Goal: Find contact information: Find contact information

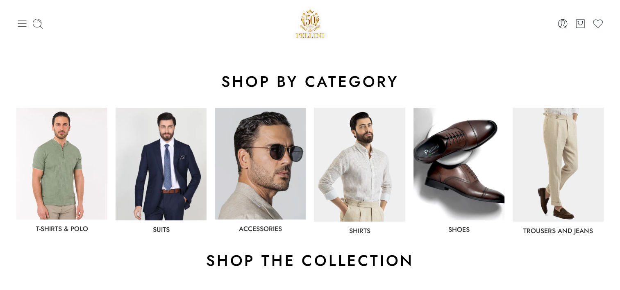
click at [536, 68] on div "shop by category" at bounding box center [310, 82] width 596 height 28
click at [25, 27] on icon at bounding box center [21, 23] width 11 height 11
click at [22, 25] on icon at bounding box center [21, 23] width 11 height 11
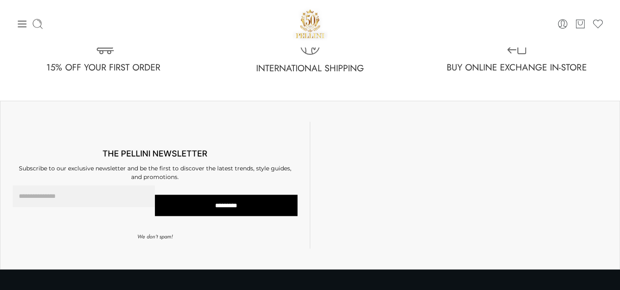
scroll to position [1661, 0]
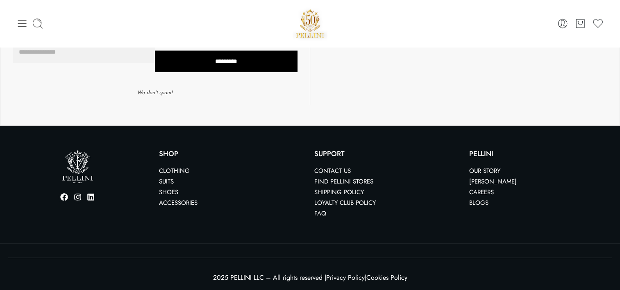
click at [333, 170] on link "Contact us" at bounding box center [333, 170] width 36 height 9
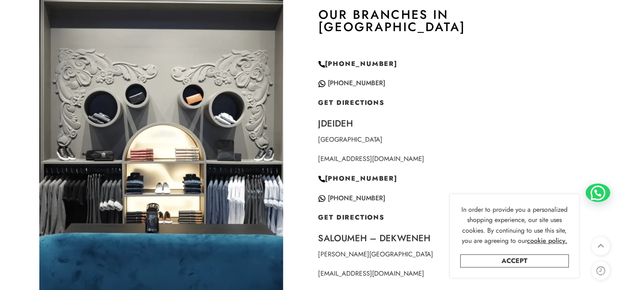
scroll to position [369, 0]
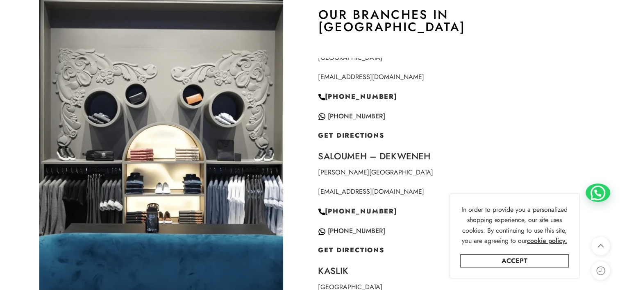
drag, startPoint x: 315, startPoint y: 179, endPoint x: 412, endPoint y: 184, distance: 97.3
click at [412, 184] on div "Find Our Stores Our Branches in Lebanon Hazmieh City Center citycenter@pellini-…" at bounding box center [459, 151] width 298 height 356
copy link "dekwaneh@pellini-collection.com"
